Goal: Task Accomplishment & Management: Manage account settings

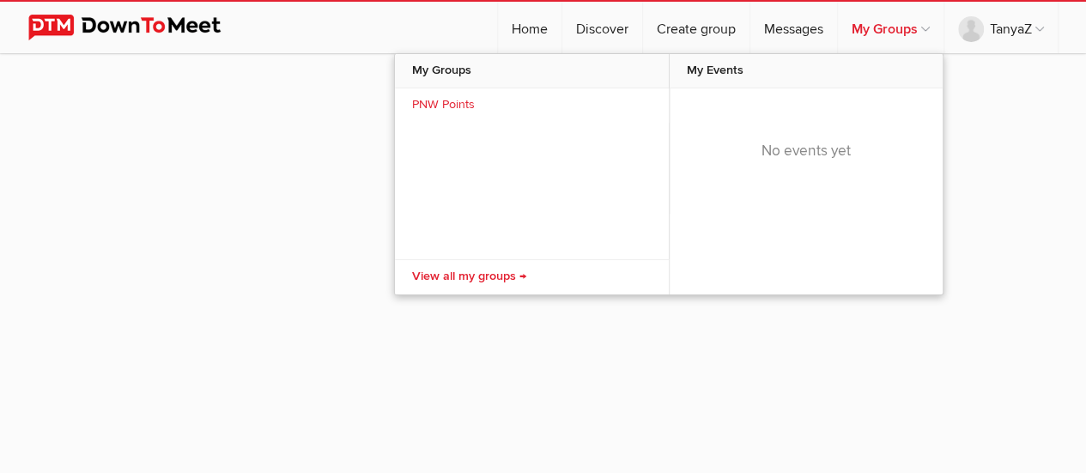
click at [913, 23] on link "My Groups" at bounding box center [891, 28] width 106 height 52
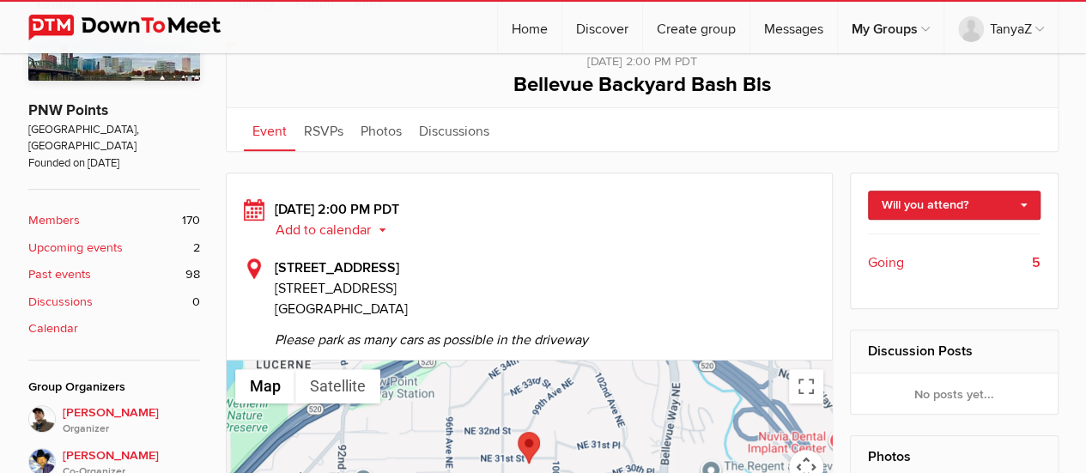
scroll to position [429, 0]
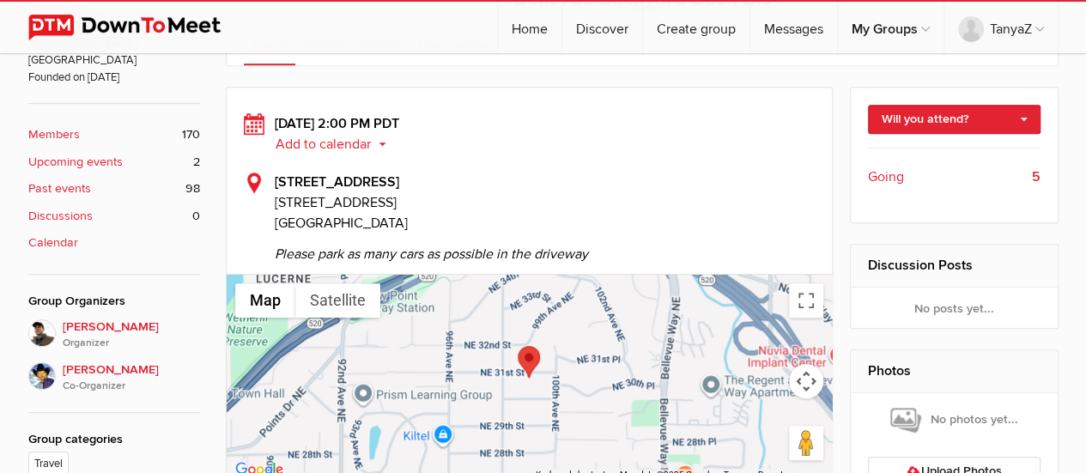
click at [896, 173] on span "Going" at bounding box center [886, 177] width 36 height 21
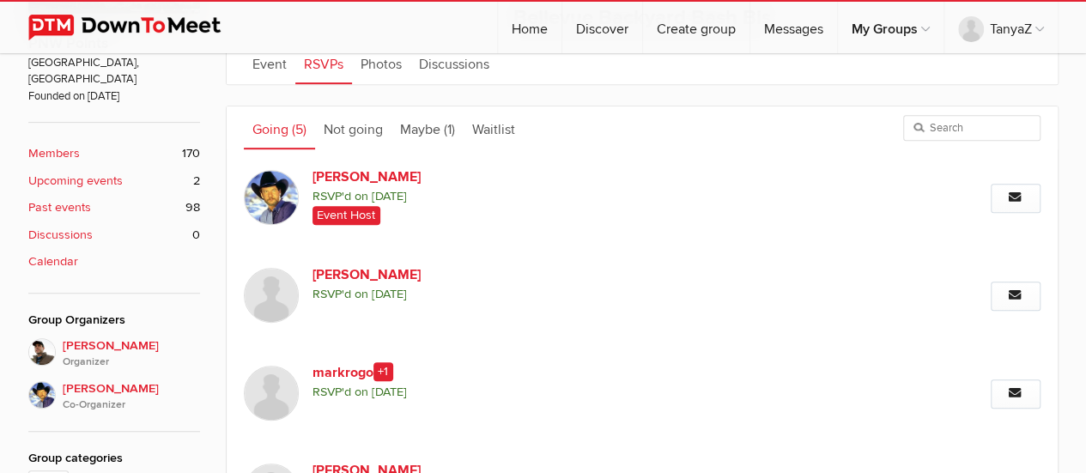
scroll to position [239, 0]
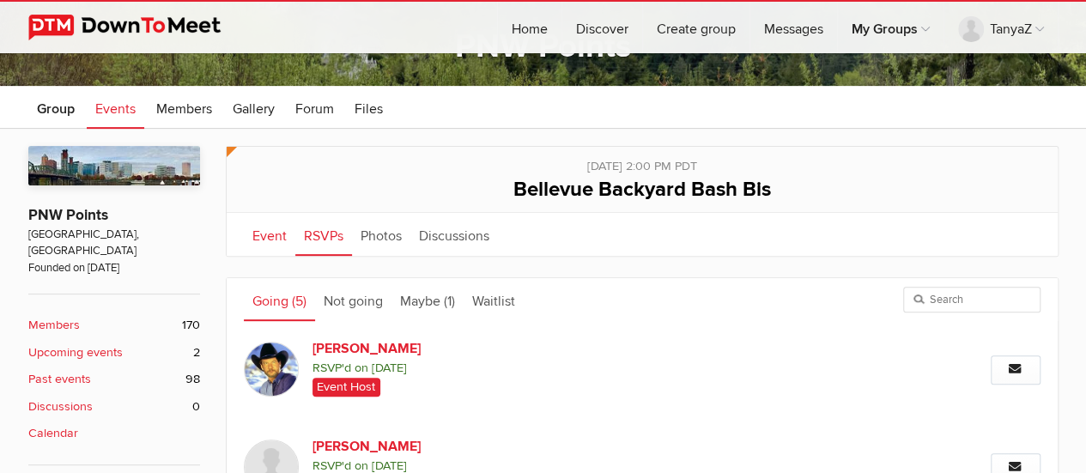
click at [261, 236] on link "Event" at bounding box center [270, 234] width 52 height 43
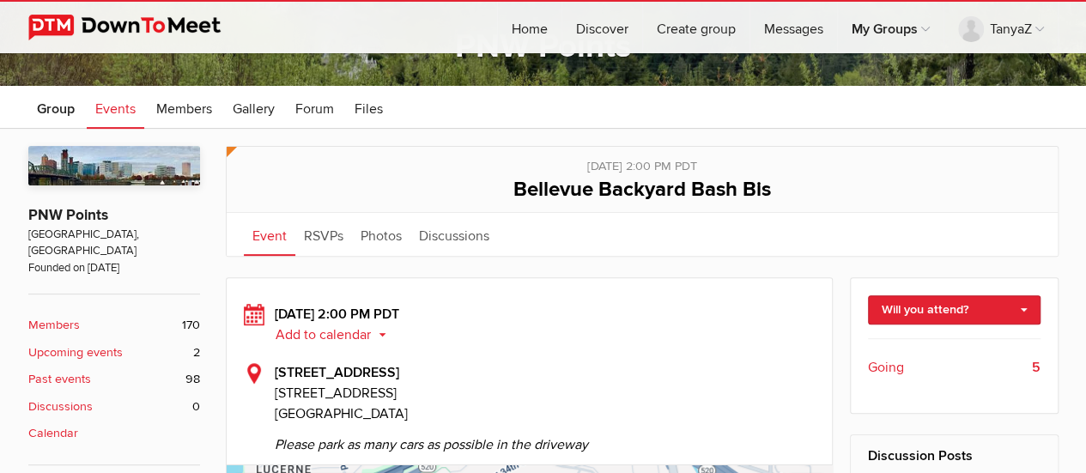
click at [114, 108] on span "Events" at bounding box center [115, 108] width 40 height 17
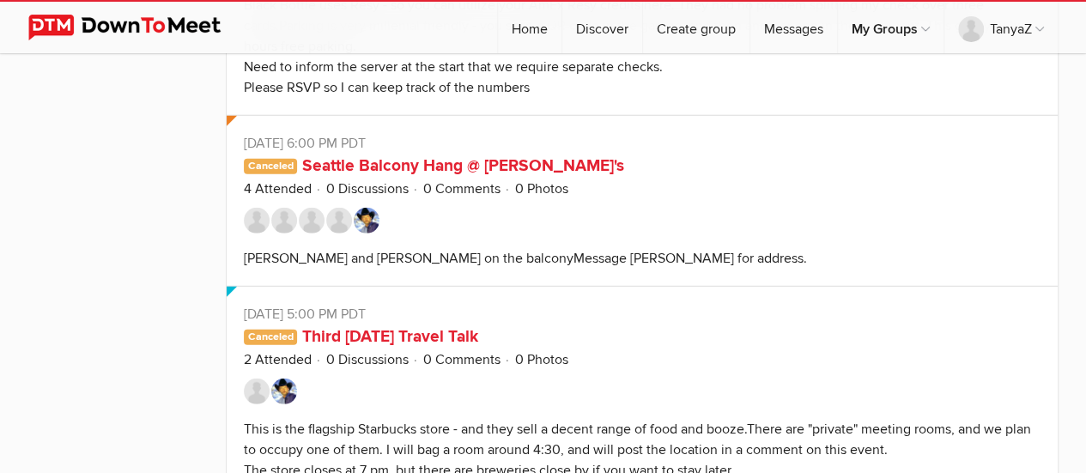
scroll to position [5218, 0]
